Goal: Find specific page/section: Find specific page/section

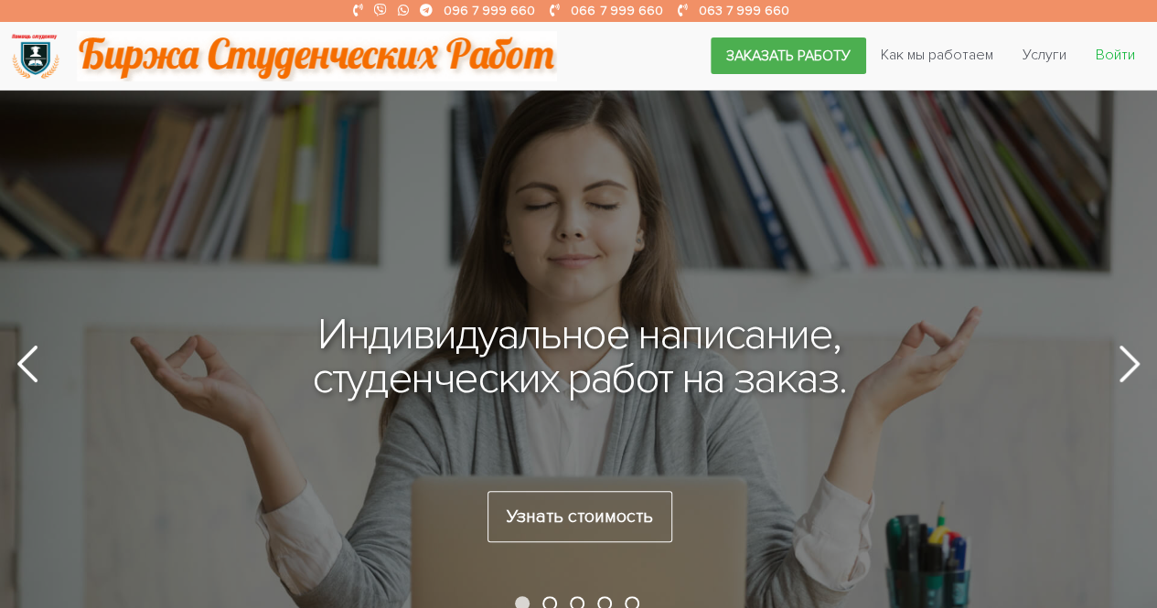
click at [1108, 46] on link "Войти" at bounding box center [1115, 55] width 69 height 35
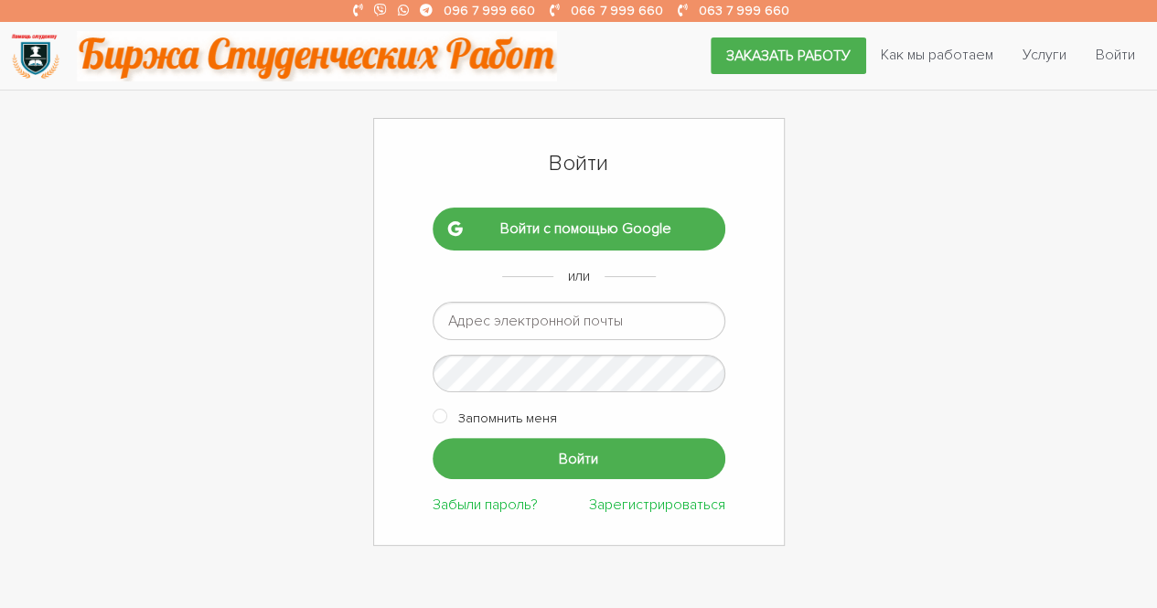
click at [536, 326] on input "email" at bounding box center [579, 321] width 293 height 38
paste input "[EMAIL_ADDRESS][DOMAIN_NAME]"
type input "[EMAIL_ADDRESS][DOMAIN_NAME]"
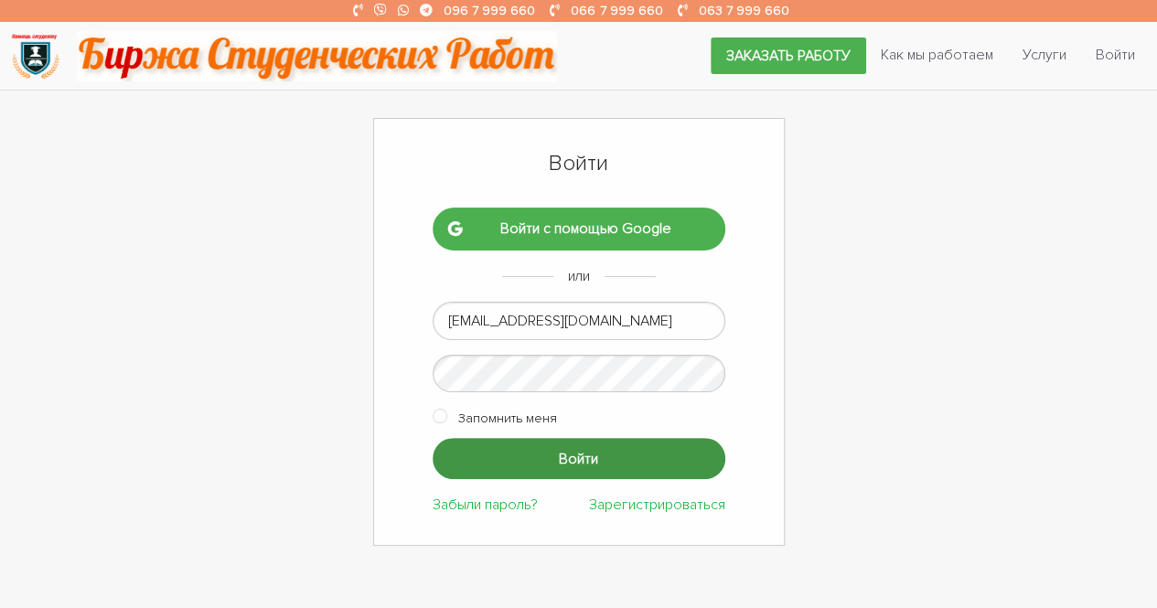
click at [560, 447] on input "Войти" at bounding box center [579, 458] width 293 height 41
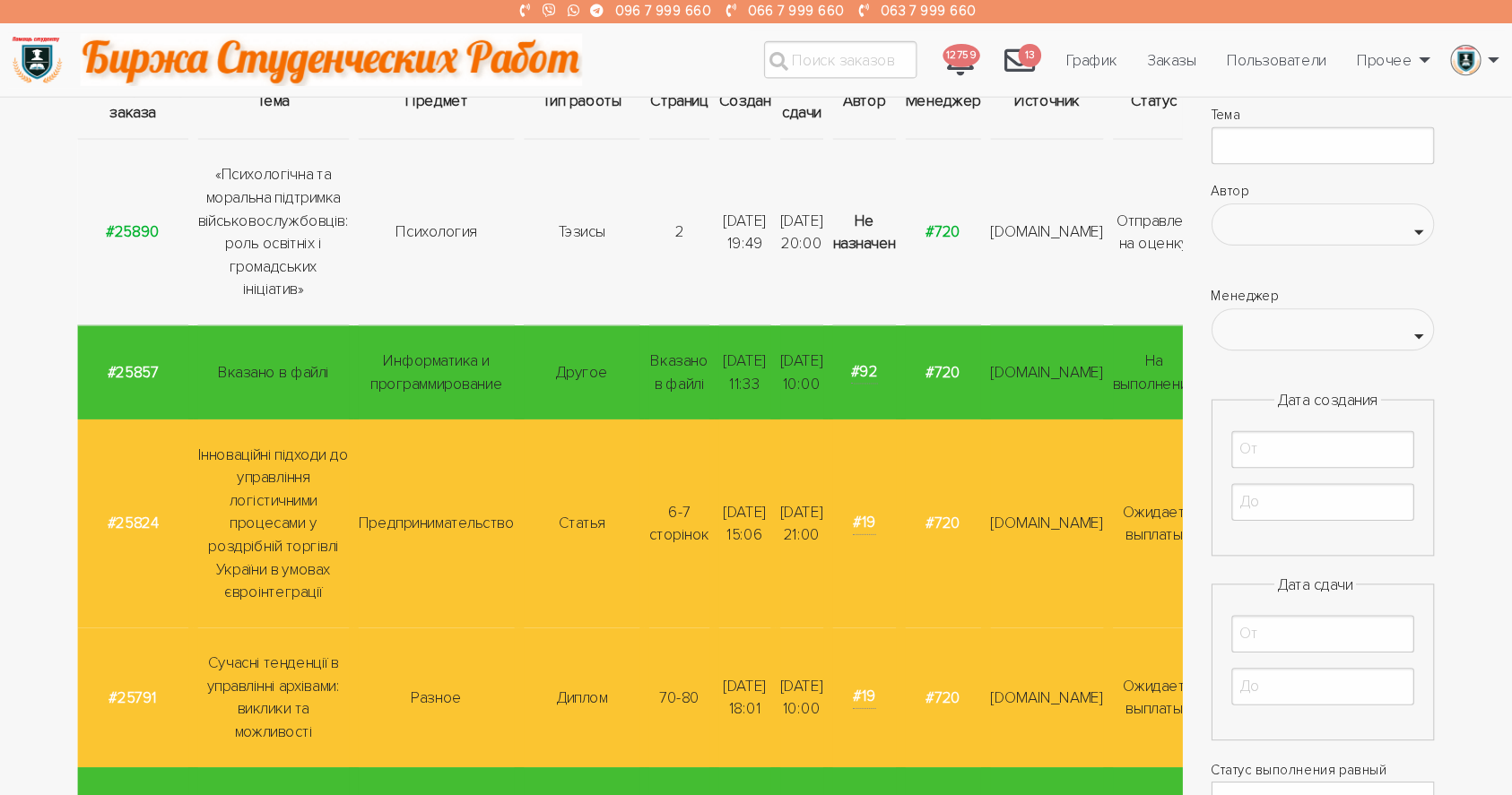
scroll to position [243, 0]
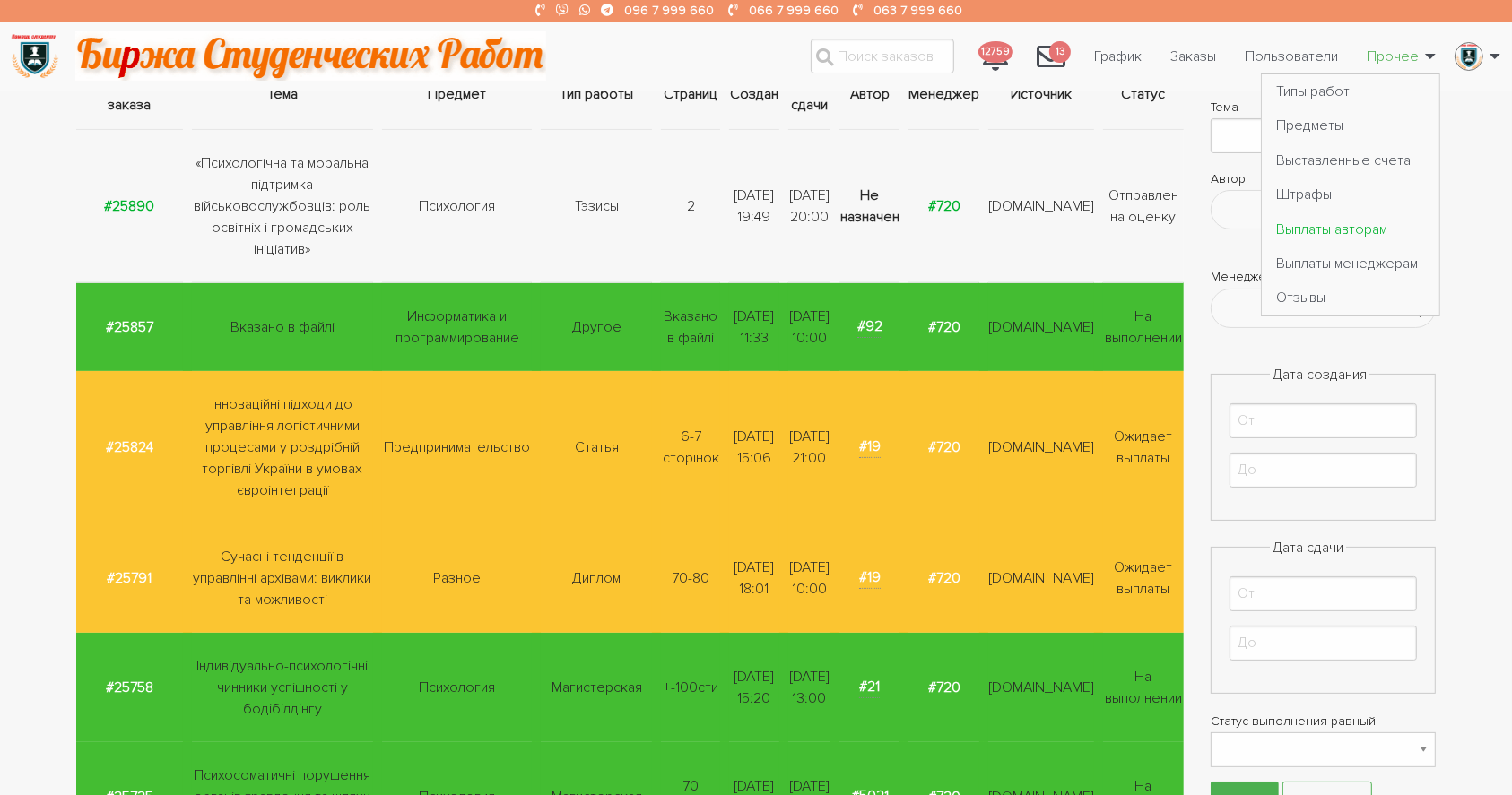
click at [1134, 215] on link "Выплаты авторам" at bounding box center [1350, 228] width 177 height 34
